Goal: Information Seeking & Learning: Learn about a topic

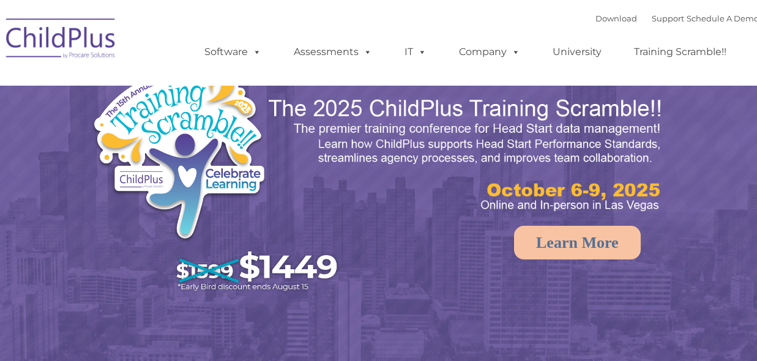
select select "MEDIUM"
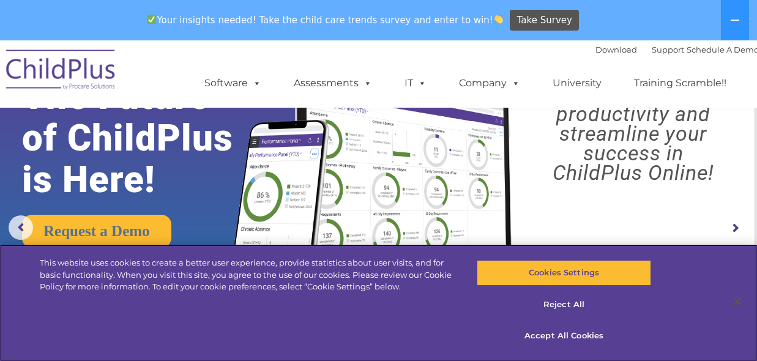
scroll to position [51, 2]
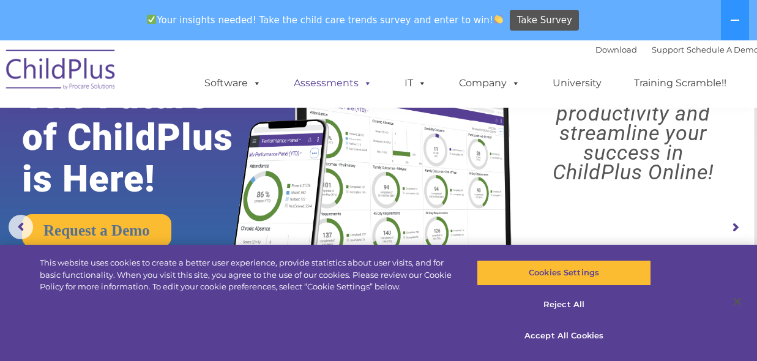
drag, startPoint x: 0, startPoint y: 0, endPoint x: 366, endPoint y: 85, distance: 376.2
click at [366, 85] on span at bounding box center [364, 83] width 13 height 12
click at [366, 79] on span at bounding box center [364, 83] width 13 height 12
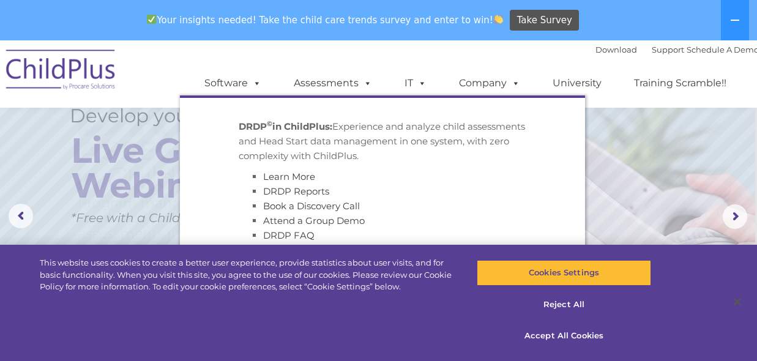
scroll to position [63, 2]
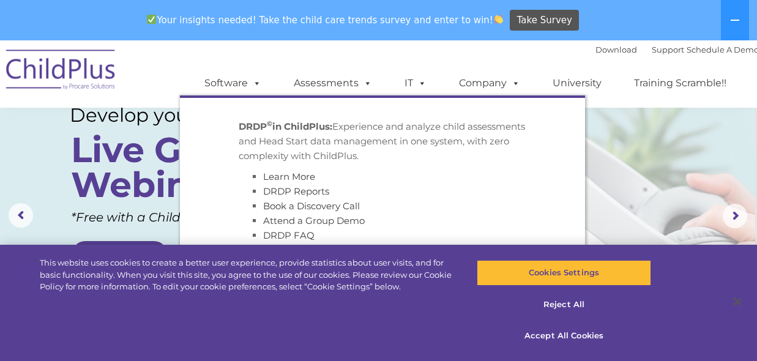
click at [311, 229] on li "DRDP FAQ" at bounding box center [394, 235] width 263 height 15
click at [308, 234] on link "DRDP FAQ" at bounding box center [288, 235] width 51 height 12
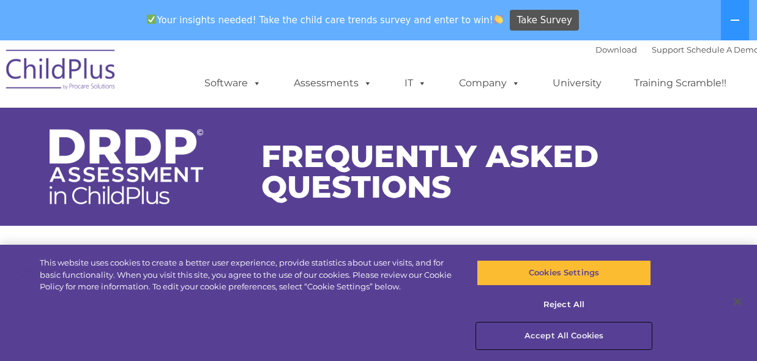
click at [549, 334] on button "Accept All Cookies" at bounding box center [564, 336] width 174 height 26
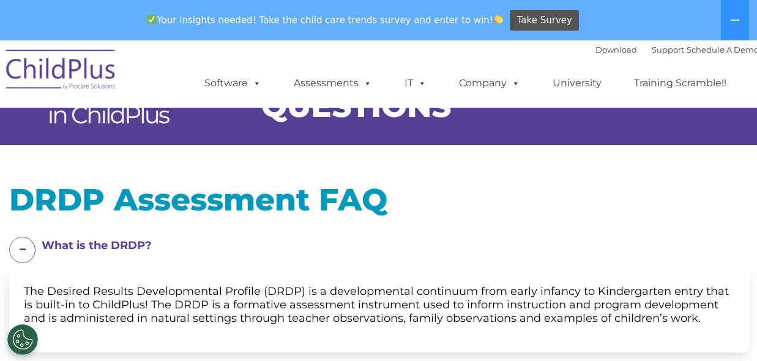
scroll to position [81, 0]
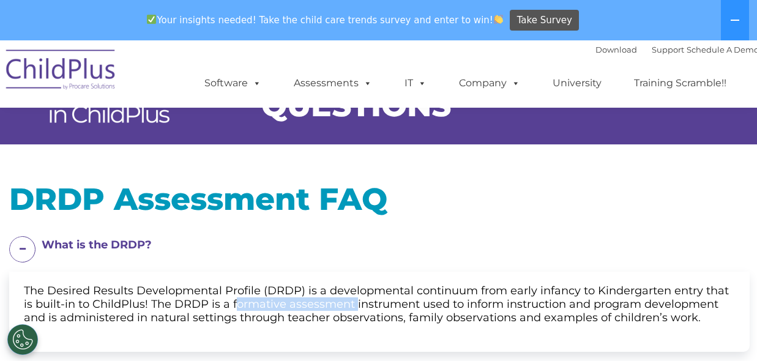
drag, startPoint x: 233, startPoint y: 306, endPoint x: 353, endPoint y: 310, distance: 120.0
click at [353, 310] on p "The Desired Results Developmental Profile (DRDP) is a developmental continuum f…" at bounding box center [379, 304] width 711 height 40
copy p "ormative assessment"
